Goal: Check status

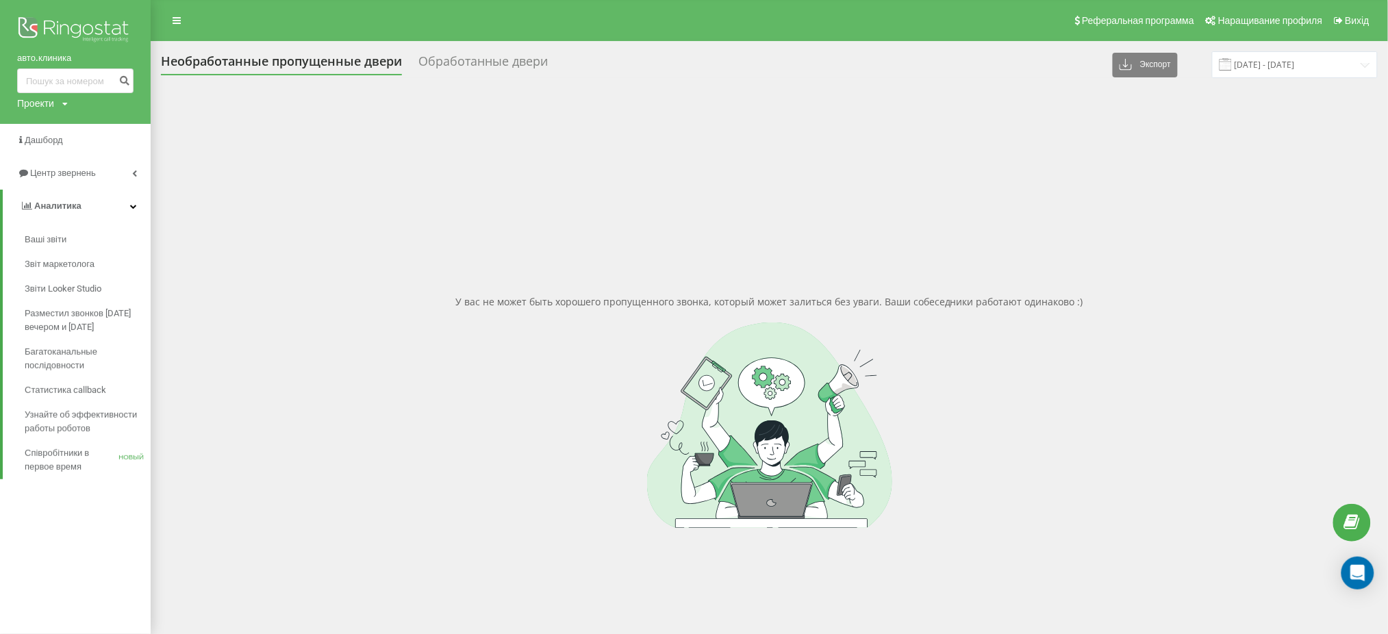
click at [367, 392] on div at bounding box center [769, 425] width 1217 height 205
click at [173, 18] on icon at bounding box center [177, 21] width 8 height 10
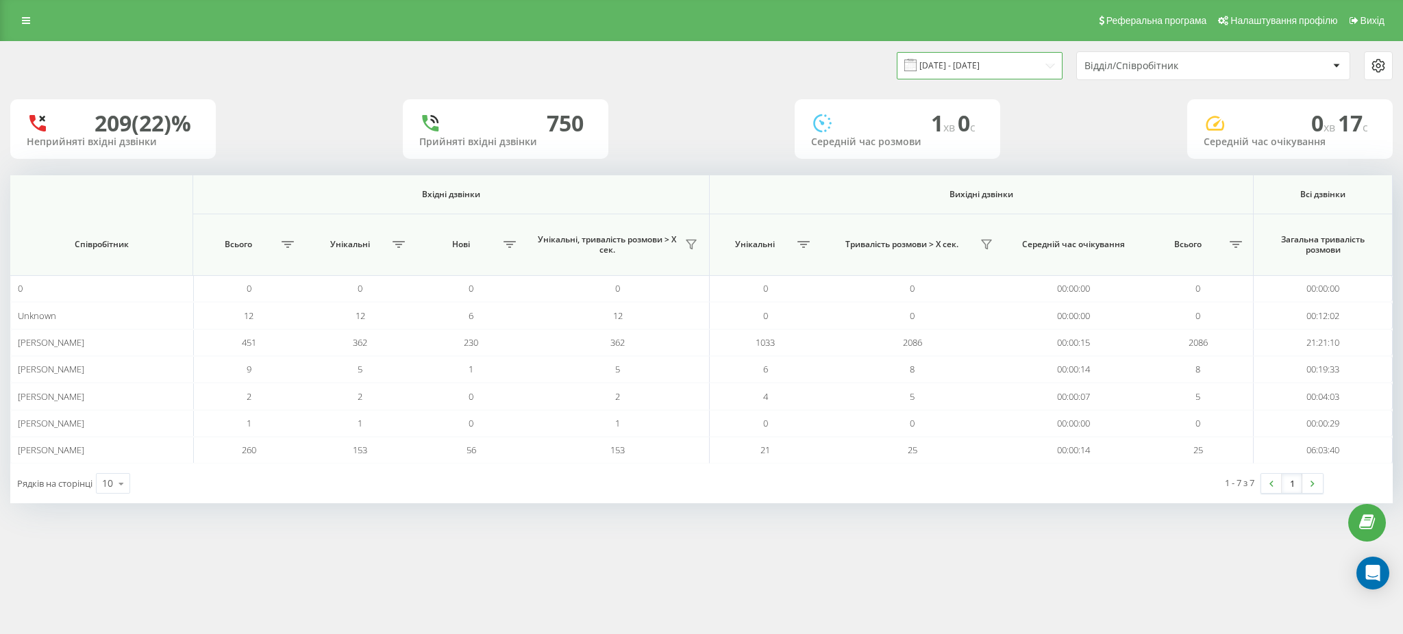
click at [978, 60] on input "19.07.2025 - 19.08.2025" at bounding box center [980, 65] width 166 height 27
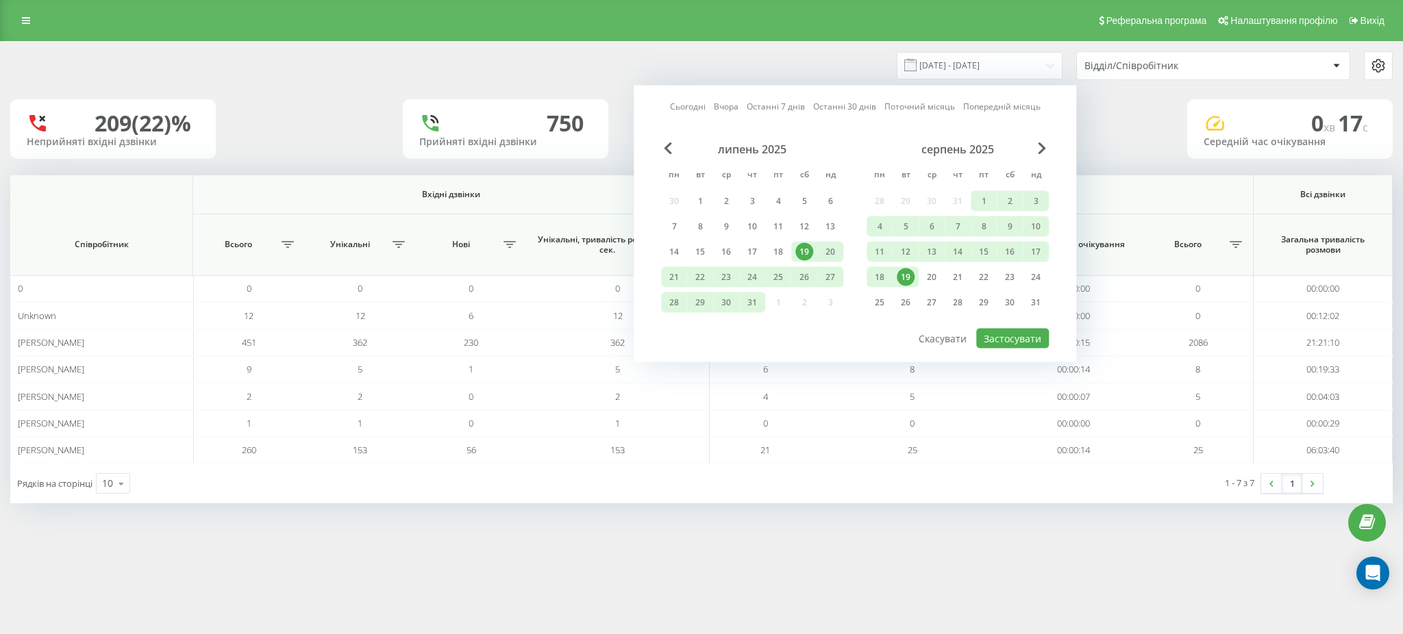
click at [908, 275] on div "19" at bounding box center [906, 278] width 18 height 18
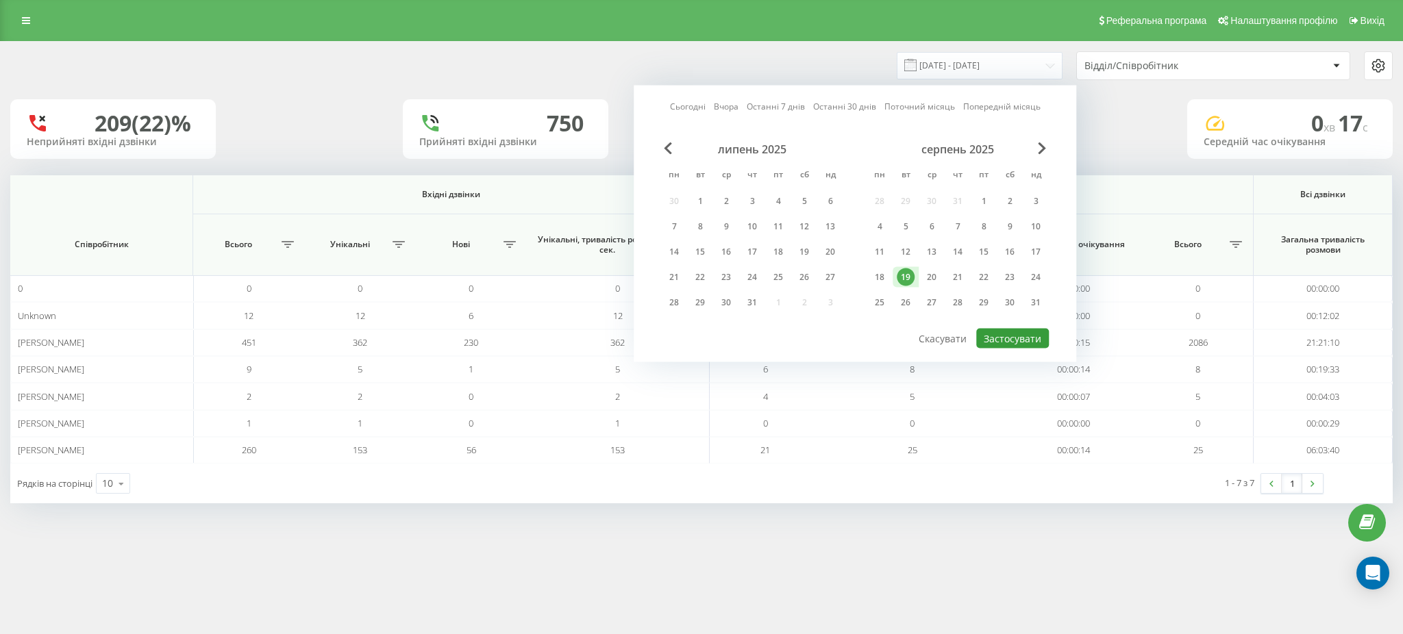
click at [1013, 334] on button "Застосувати" at bounding box center [1012, 339] width 73 height 20
type input "[DATE] - [DATE]"
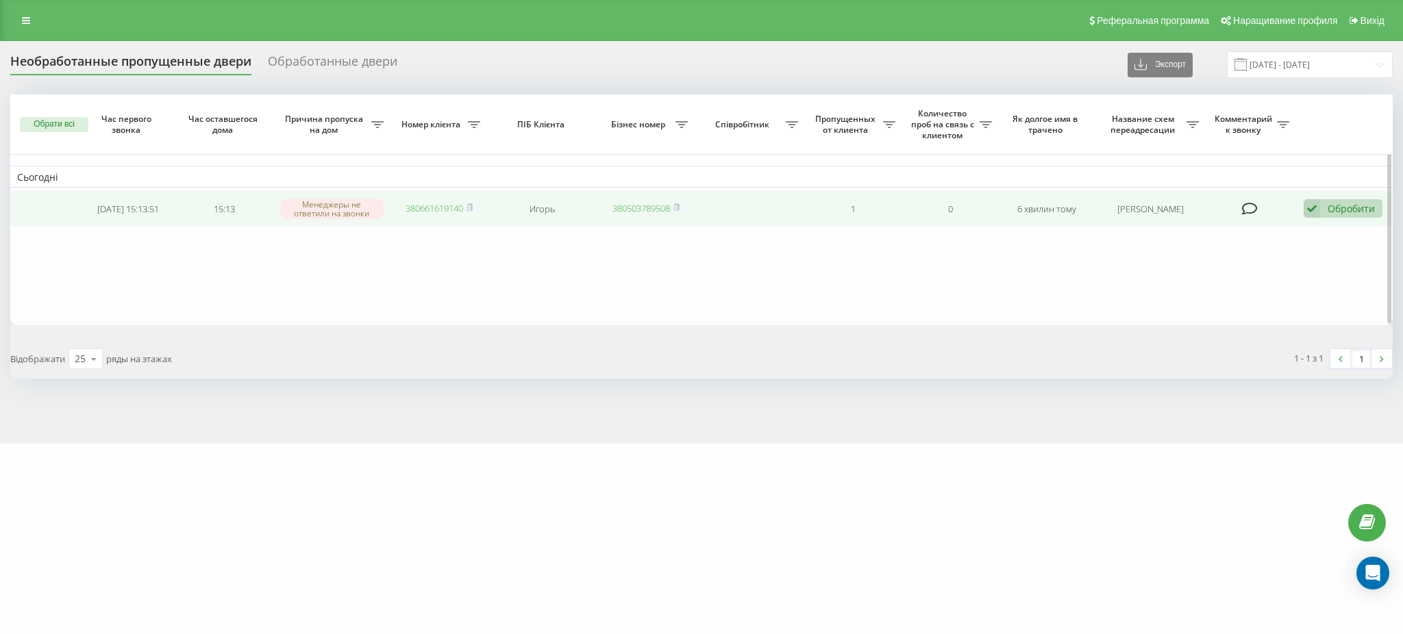
click at [422, 205] on link "380661619140" at bounding box center [434, 208] width 58 height 12
